Goal: Transaction & Acquisition: Purchase product/service

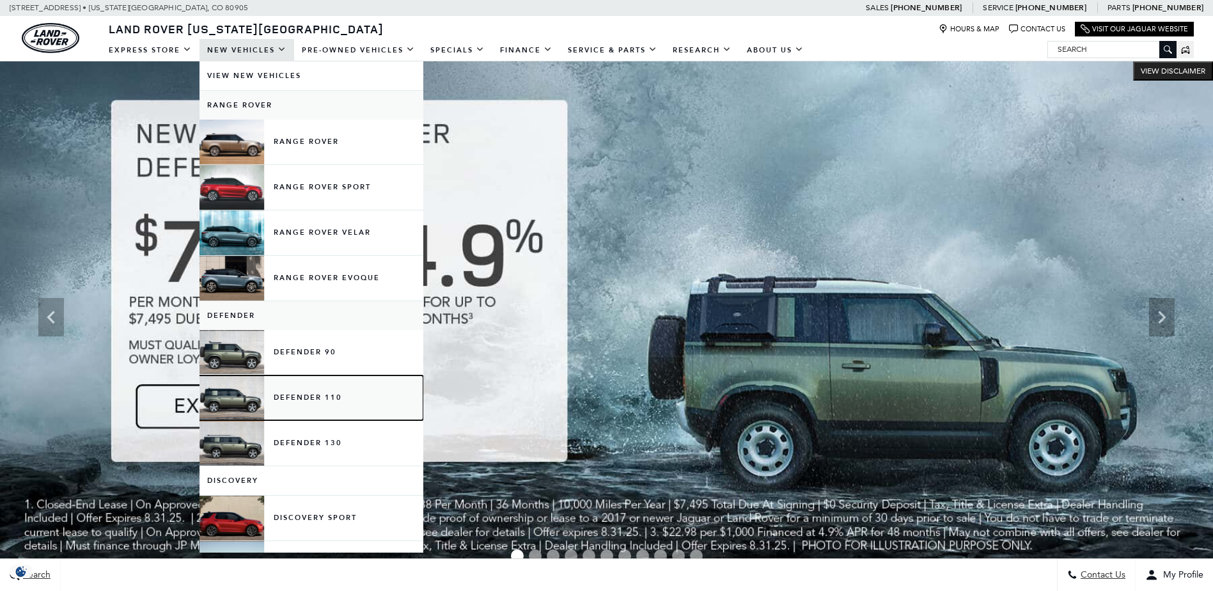
click at [294, 393] on link "Defender 110" at bounding box center [312, 397] width 224 height 45
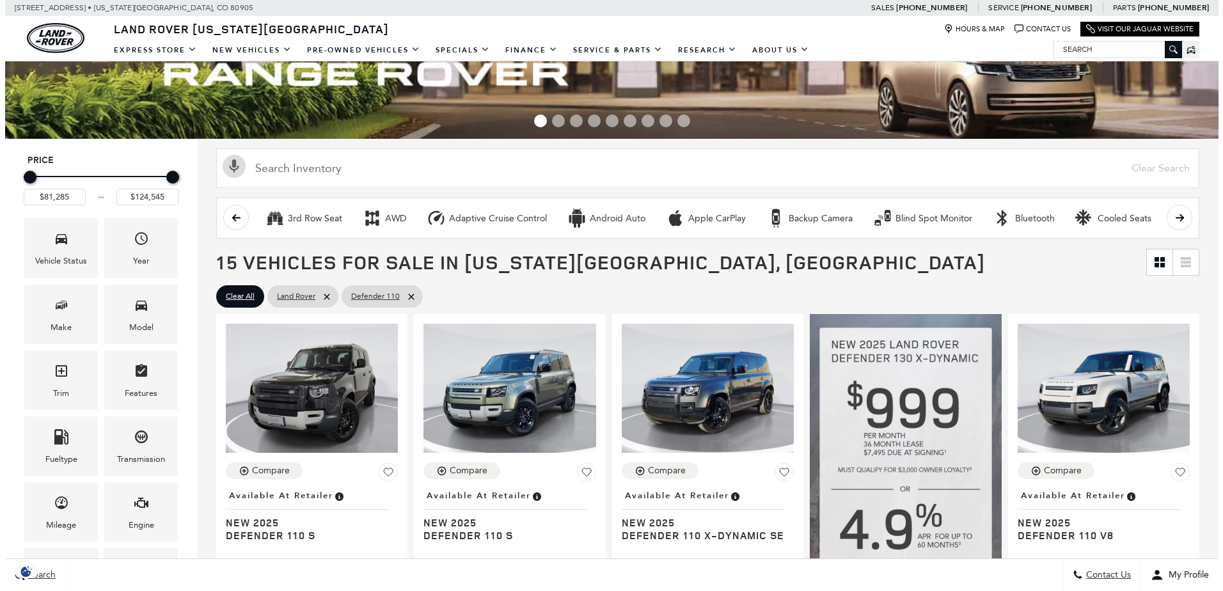
scroll to position [192, 0]
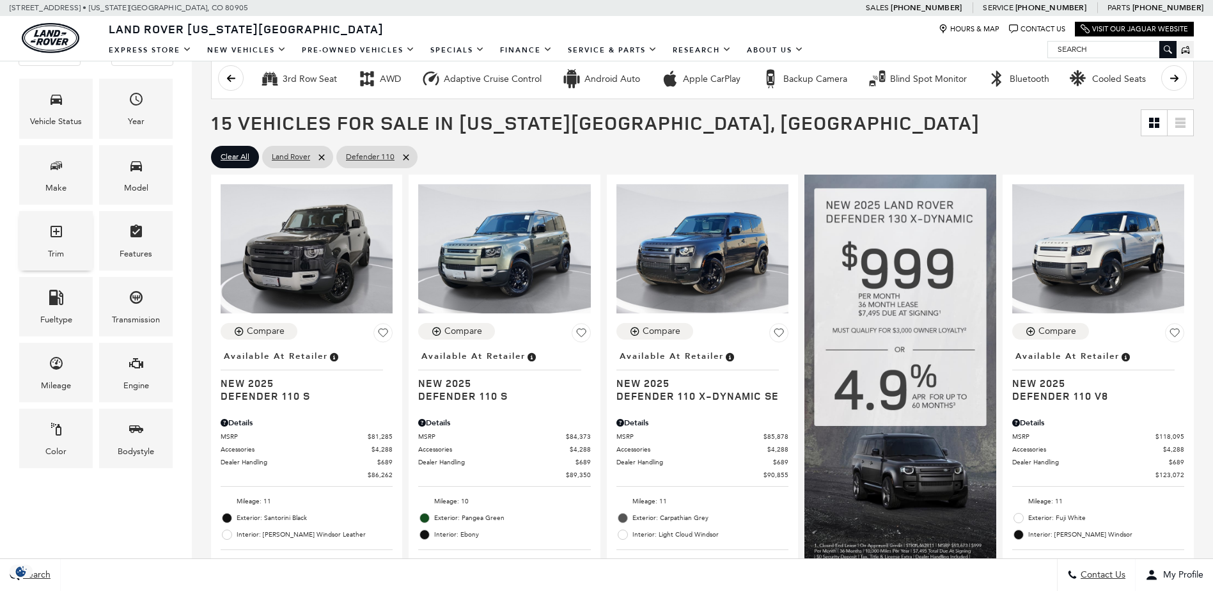
click at [49, 229] on icon "Trim" at bounding box center [56, 231] width 15 height 15
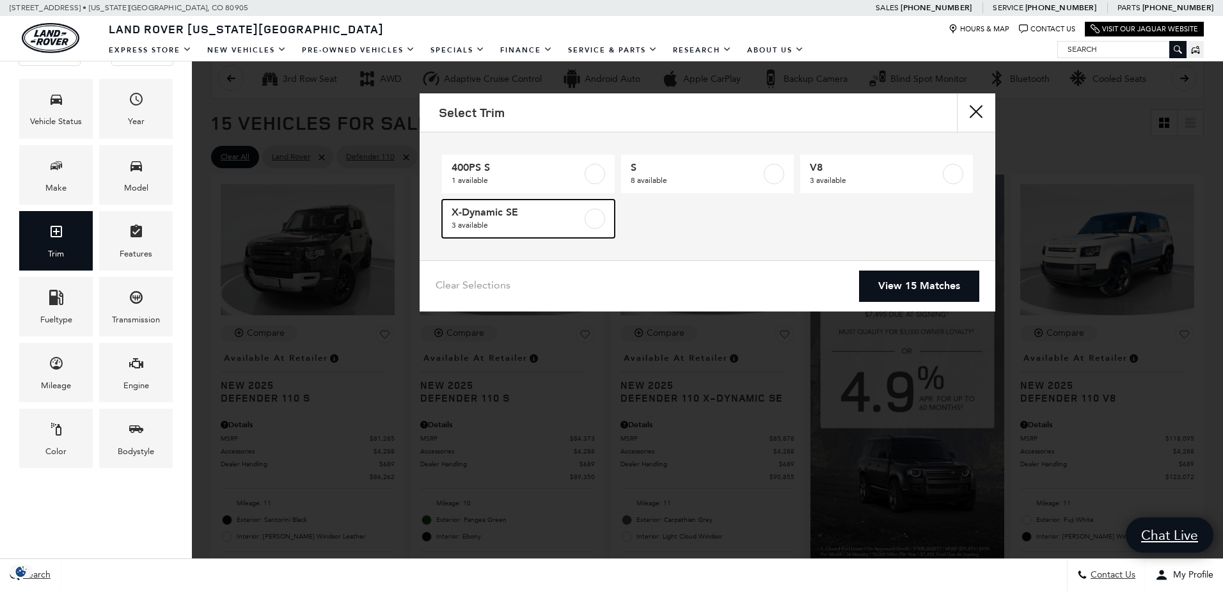
drag, startPoint x: 492, startPoint y: 227, endPoint x: 765, endPoint y: 284, distance: 278.9
click at [493, 227] on span "3 available" at bounding box center [516, 225] width 130 height 13
type input "$85,878"
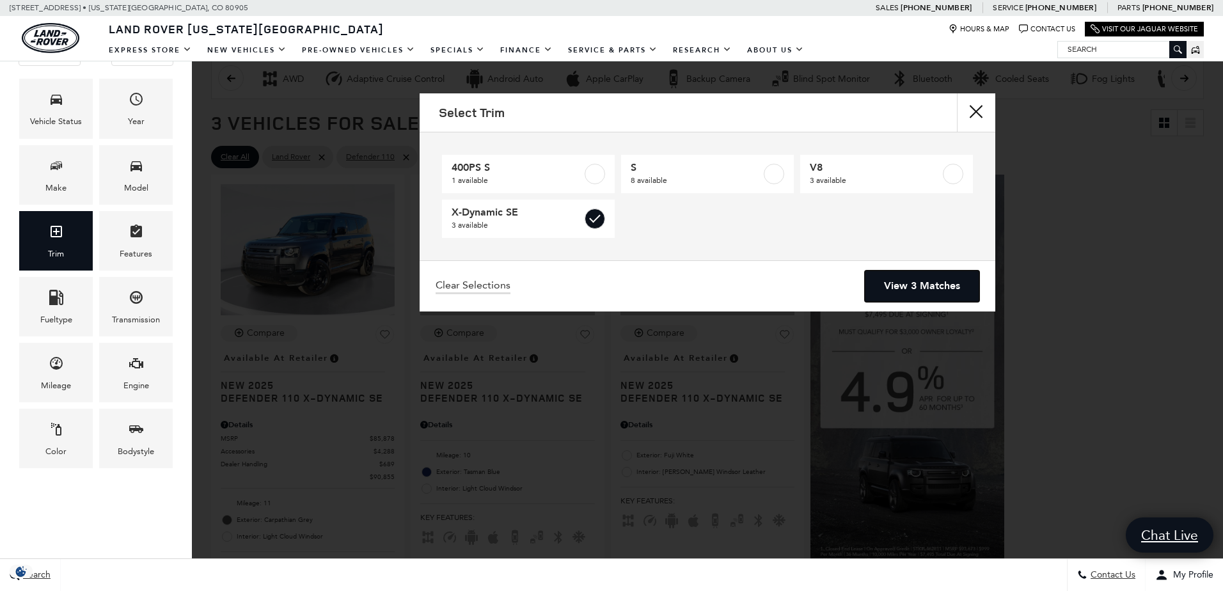
click at [898, 291] on link "View 3 Matches" at bounding box center [922, 285] width 114 height 31
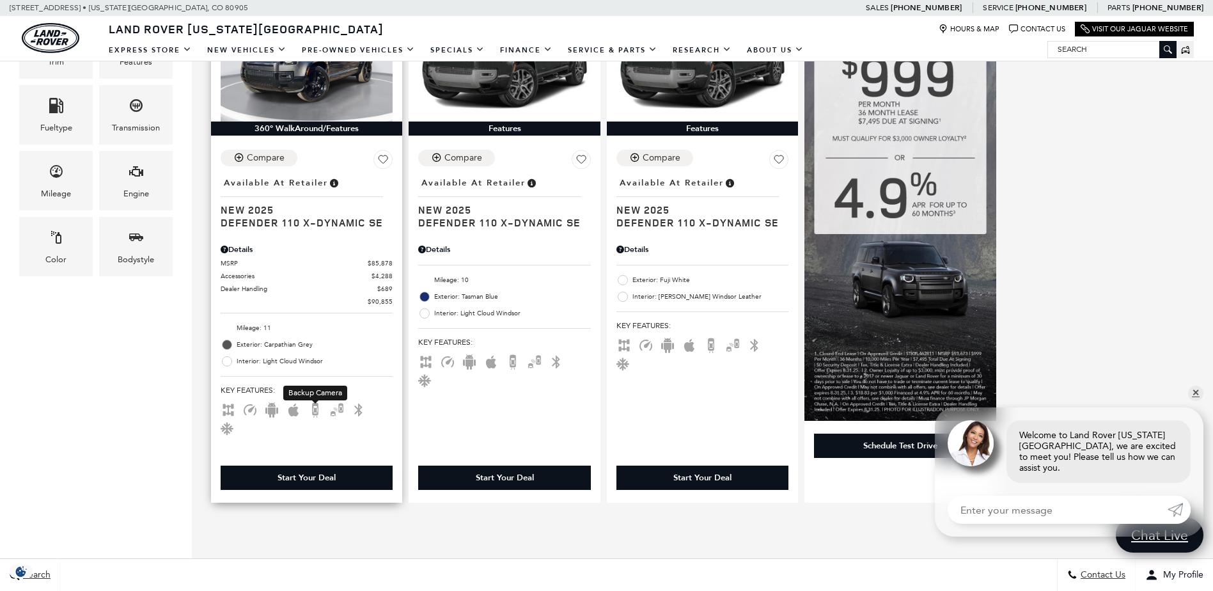
scroll to position [128, 0]
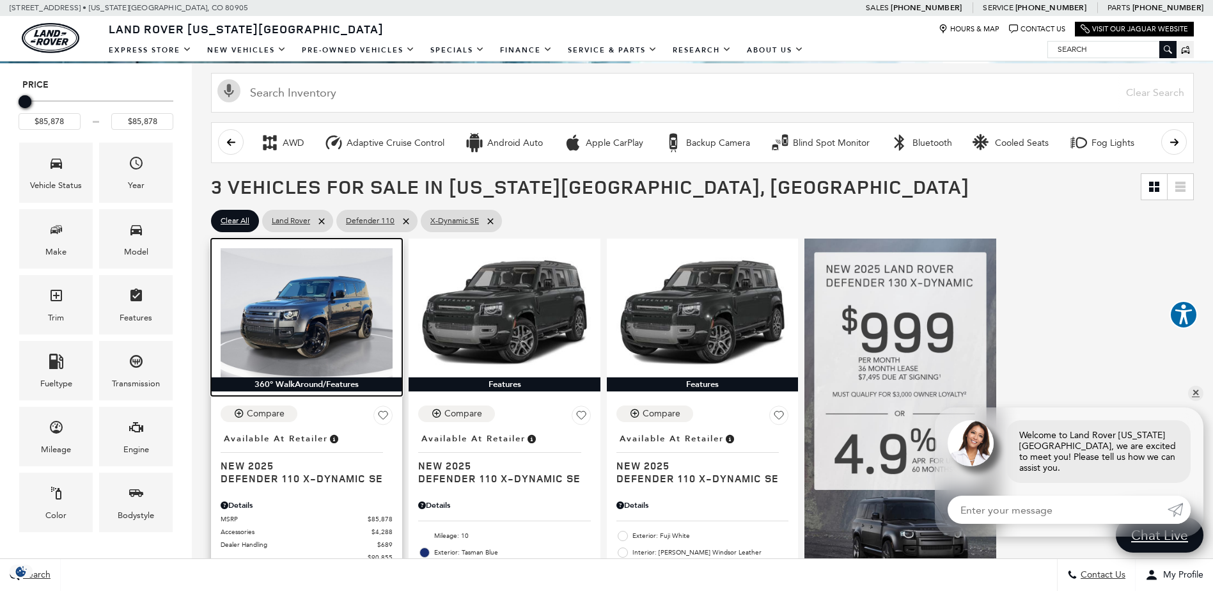
click at [321, 354] on img at bounding box center [307, 312] width 172 height 129
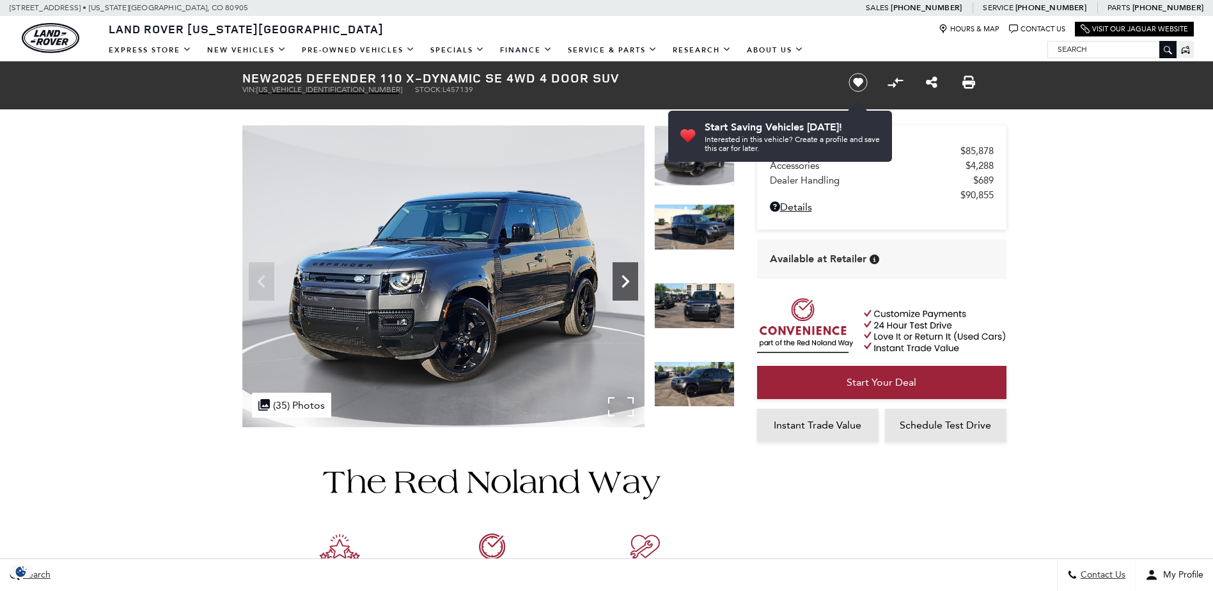
click at [618, 281] on icon "Next" at bounding box center [626, 282] width 26 height 26
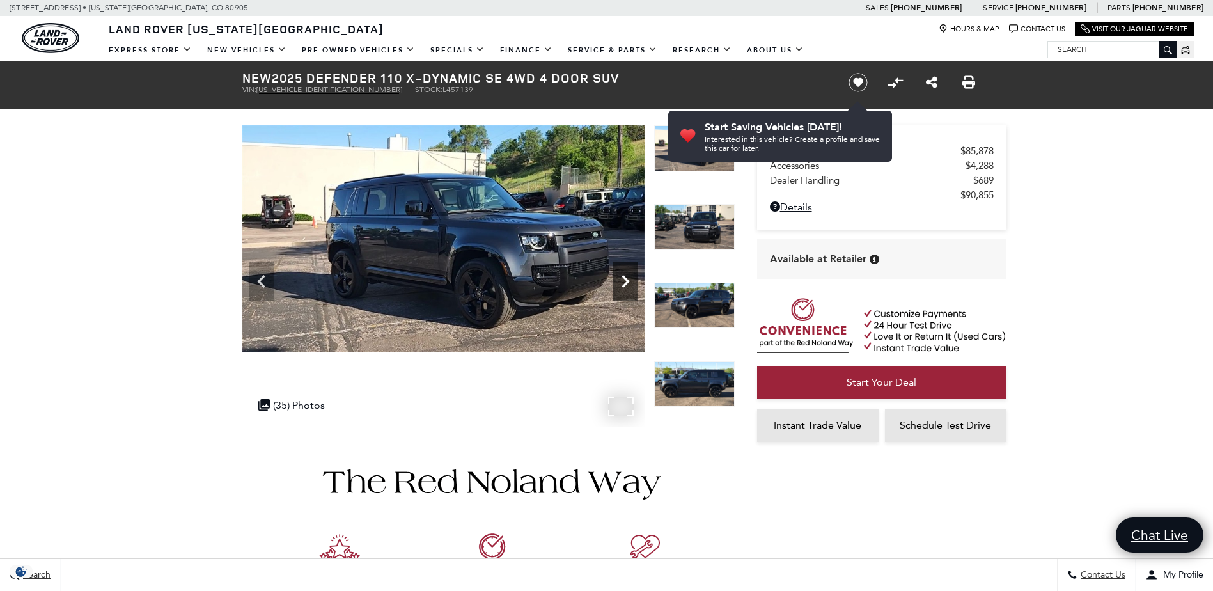
click at [623, 281] on icon "Next" at bounding box center [626, 282] width 26 height 26
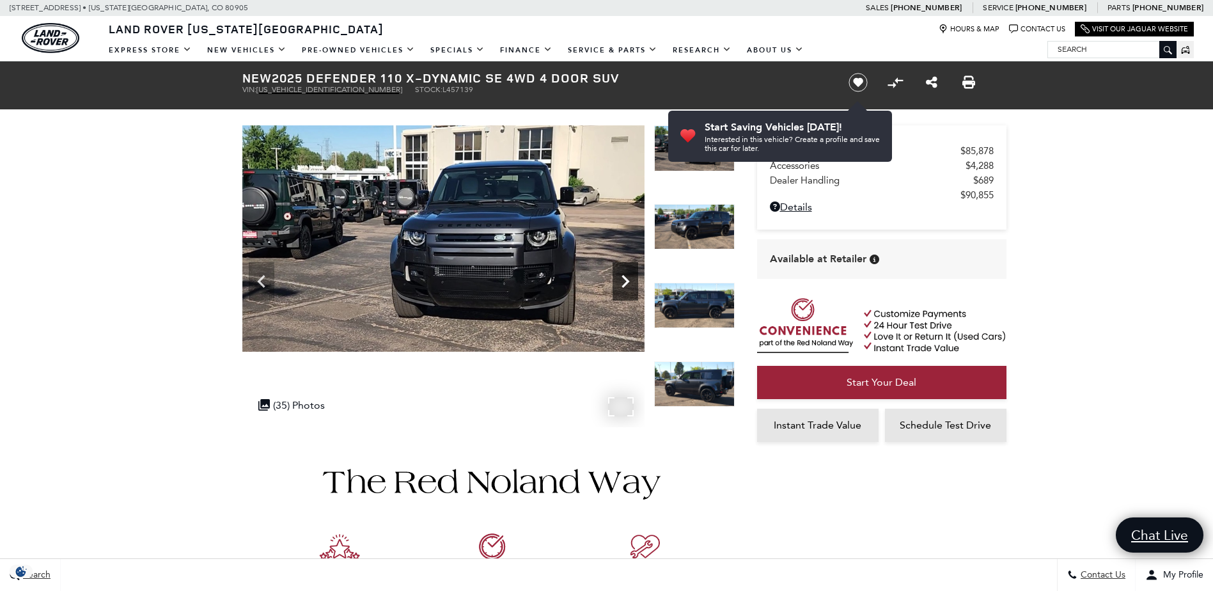
click at [623, 281] on icon "Next" at bounding box center [626, 282] width 26 height 26
